Goal: Task Accomplishment & Management: Use online tool/utility

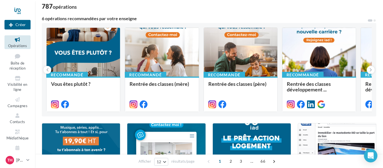
scroll to position [37, 0]
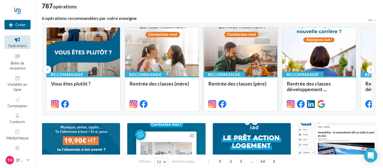
click at [239, 47] on div at bounding box center [240, 51] width 73 height 49
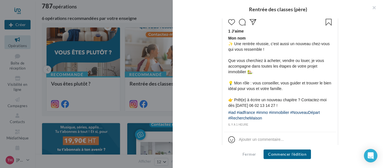
scroll to position [274, 0]
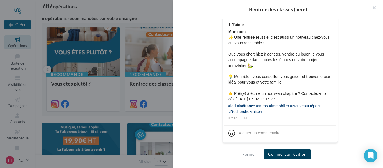
click at [292, 155] on button "Commencer l'édition" at bounding box center [286, 154] width 47 height 10
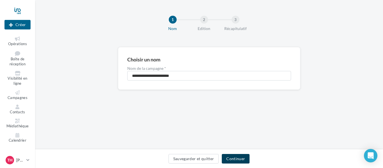
click at [240, 162] on button "Continuer" at bounding box center [236, 159] width 28 height 10
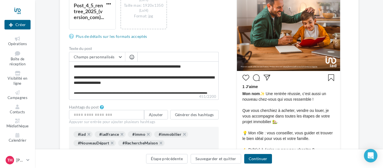
scroll to position [176, 0]
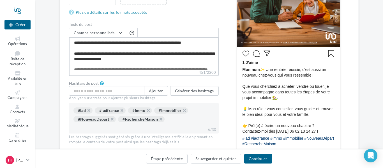
drag, startPoint x: 159, startPoint y: 43, endPoint x: 200, endPoint y: 45, distance: 41.2
click at [200, 45] on textarea "**********" at bounding box center [144, 53] width 150 height 32
click at [211, 46] on textarea "**********" at bounding box center [144, 53] width 150 height 32
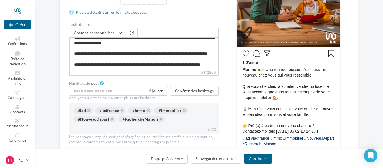
drag, startPoint x: 75, startPoint y: 43, endPoint x: 213, endPoint y: 74, distance: 142.3
click at [213, 74] on div "**********" at bounding box center [144, 52] width 150 height 48
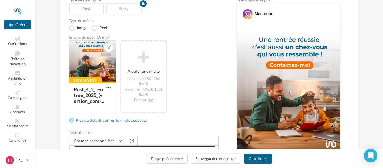
scroll to position [68, 0]
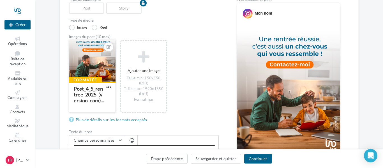
click at [82, 52] on div at bounding box center [92, 61] width 46 height 42
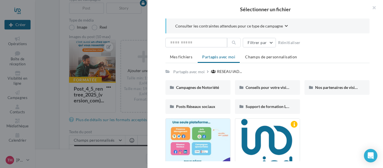
drag, startPoint x: 374, startPoint y: 6, endPoint x: 367, endPoint y: 9, distance: 7.9
click at [374, 6] on button "button" at bounding box center [371, 8] width 22 height 17
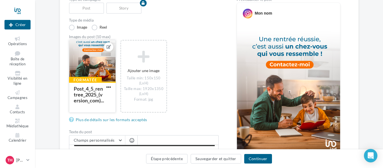
click at [111, 48] on icon at bounding box center [108, 47] width 4 height 4
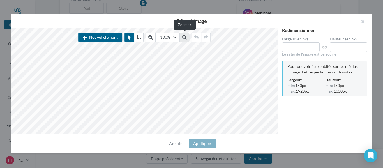
click at [184, 37] on icon at bounding box center [184, 37] width 4 height 4
click at [364, 23] on button "button" at bounding box center [360, 22] width 22 height 17
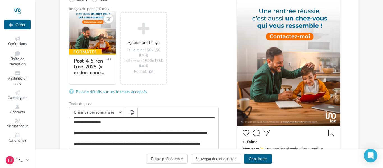
scroll to position [82, 0]
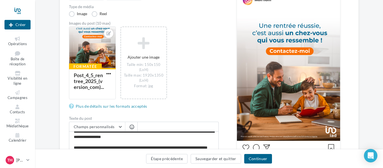
click at [370, 28] on div "Édition de la campagne Instagram Type de campagne Post Story Type de média Imag…" at bounding box center [209, 136] width 348 height 342
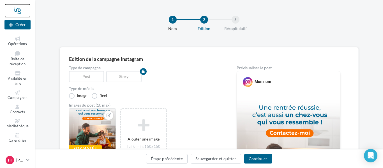
click at [17, 10] on div at bounding box center [17, 11] width 26 height 14
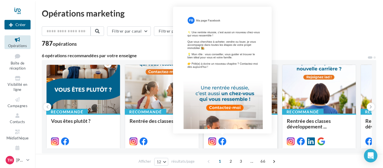
click at [223, 142] on icon at bounding box center [222, 141] width 8 height 8
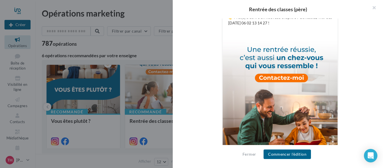
scroll to position [195, 0]
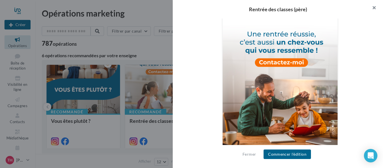
click at [375, 8] on button "button" at bounding box center [371, 8] width 22 height 17
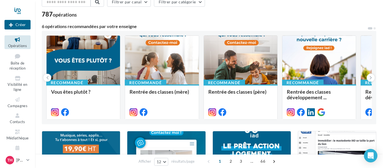
scroll to position [30, 0]
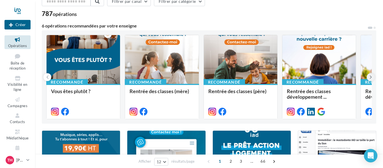
click at [371, 77] on button at bounding box center [370, 77] width 8 height 8
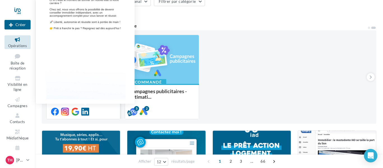
click at [86, 114] on icon at bounding box center [85, 112] width 8 height 8
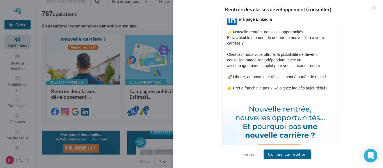
scroll to position [199, 0]
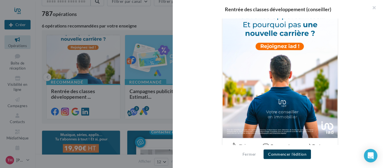
click at [290, 155] on button "Commencer l'édition" at bounding box center [286, 154] width 47 height 10
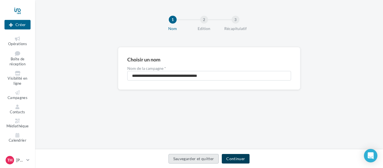
click at [236, 157] on button "Continuer" at bounding box center [236, 159] width 28 height 10
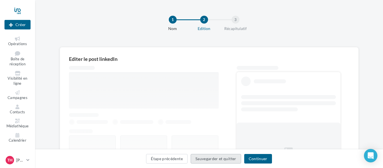
click at [236, 157] on button "Sauvegarder et quitter" at bounding box center [215, 159] width 50 height 10
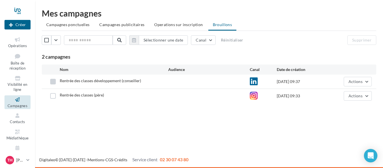
click at [55, 81] on label at bounding box center [53, 82] width 6 height 6
click at [364, 97] on button "Actions" at bounding box center [357, 96] width 28 height 10
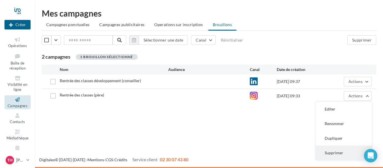
click at [338, 152] on button "Supprimer" at bounding box center [343, 152] width 56 height 15
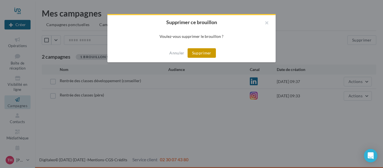
click at [201, 56] on button "Supprimer" at bounding box center [201, 53] width 28 height 10
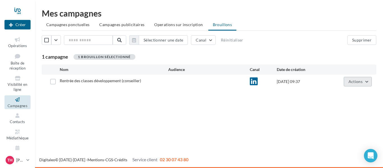
click at [368, 80] on button "Actions" at bounding box center [357, 82] width 28 height 10
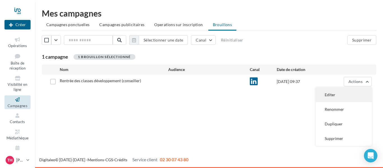
click at [346, 97] on button "Editer" at bounding box center [343, 94] width 56 height 15
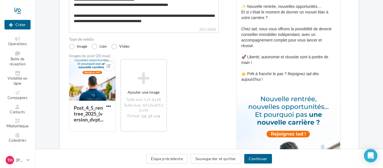
scroll to position [88, 0]
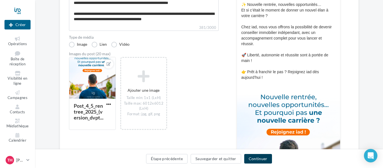
click at [260, 159] on button "Continuer" at bounding box center [258, 159] width 28 height 10
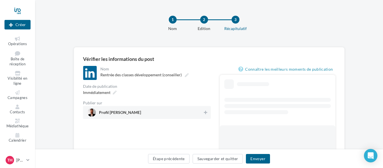
drag, startPoint x: 117, startPoint y: 107, endPoint x: 117, endPoint y: 110, distance: 2.9
click at [117, 108] on div "Profil [PERSON_NAME]" at bounding box center [147, 112] width 128 height 13
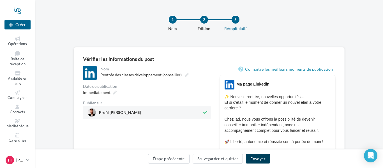
click at [259, 159] on button "Envoyer" at bounding box center [258, 159] width 24 height 10
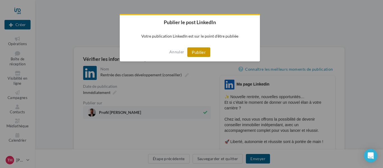
click at [199, 51] on button "Publier" at bounding box center [198, 52] width 23 height 10
